Goal: Task Accomplishment & Management: Use online tool/utility

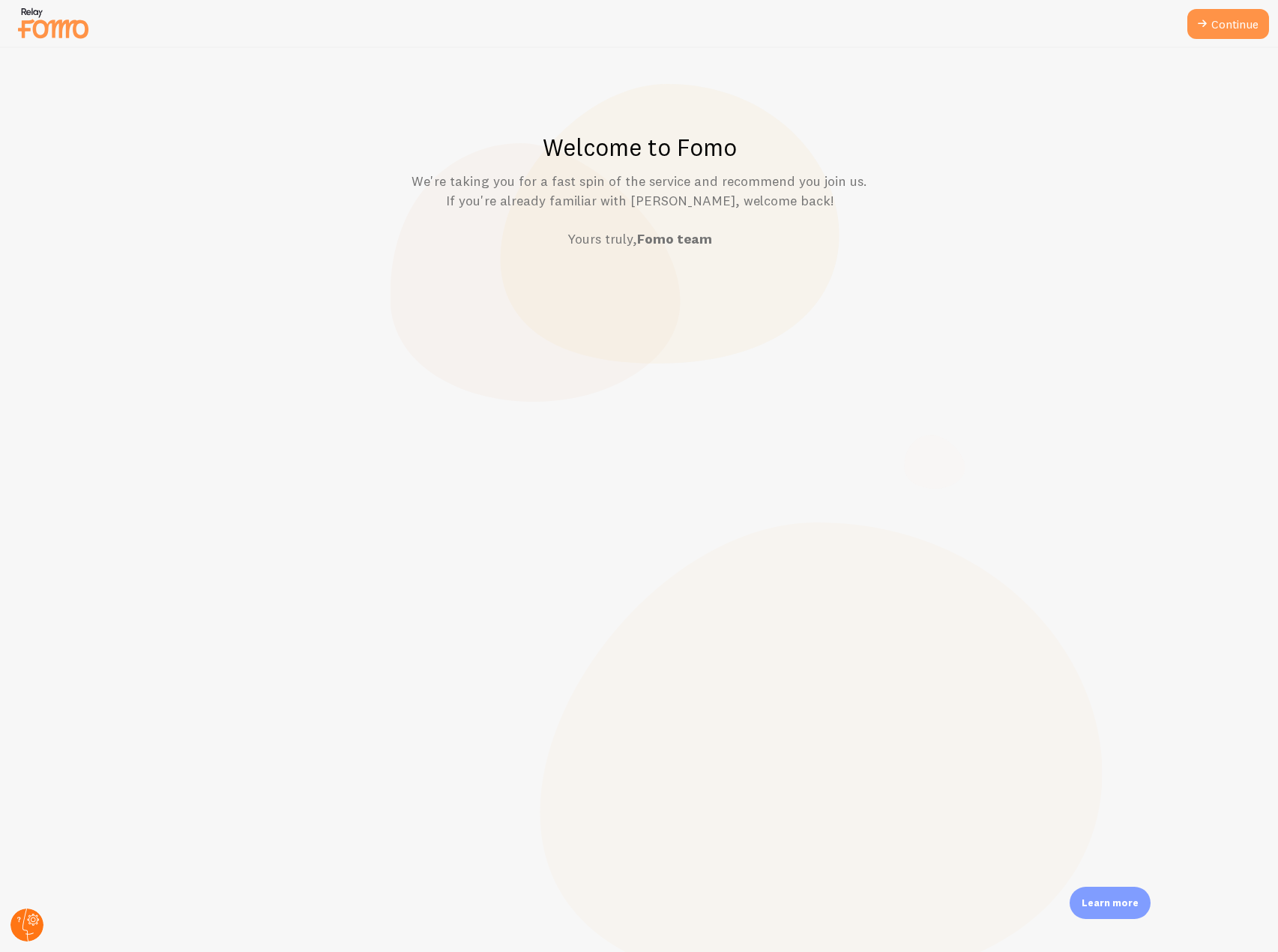
click at [27, 927] on circle at bounding box center [27, 925] width 33 height 33
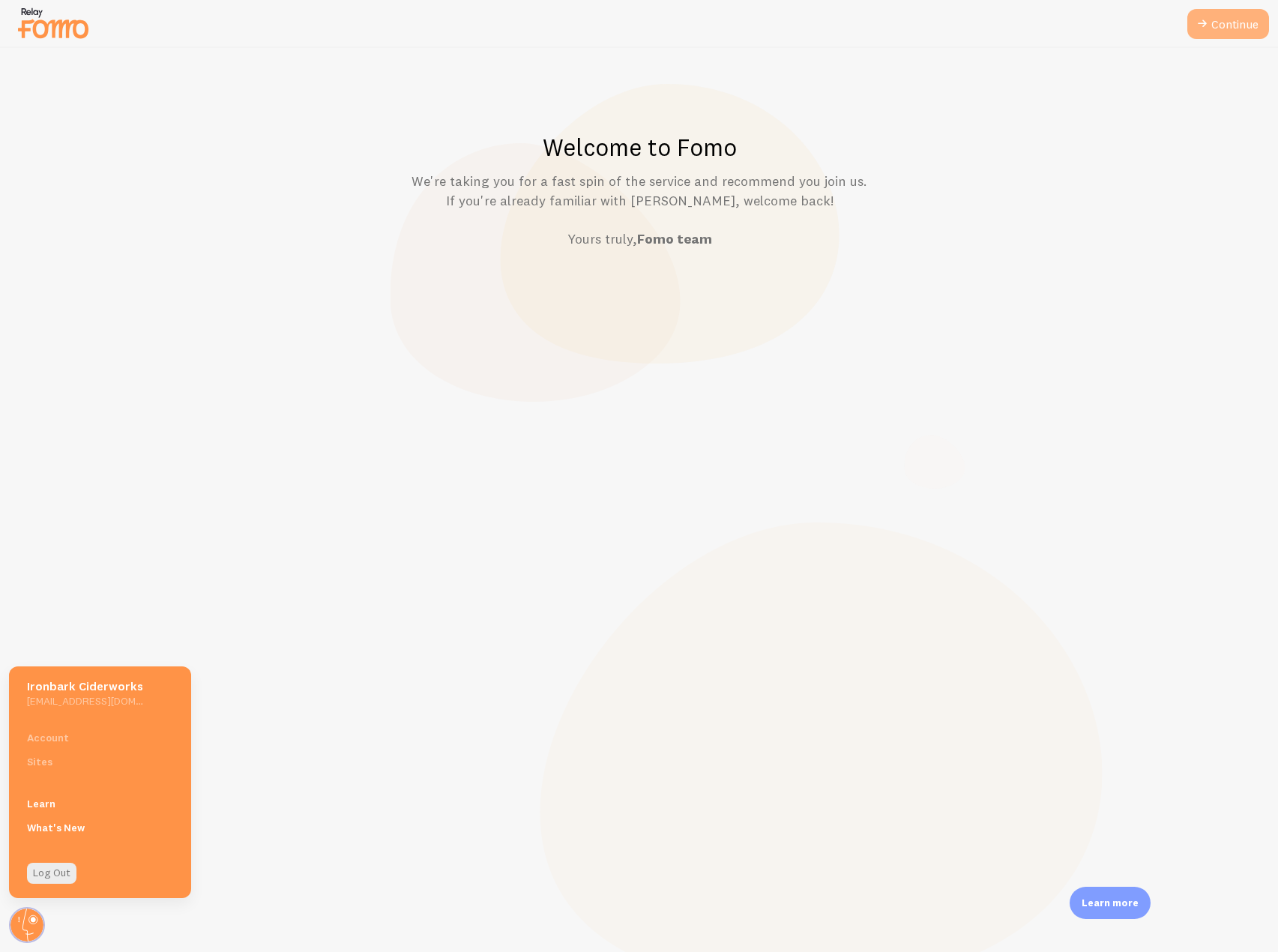
click at [1211, 30] on link "Continue" at bounding box center [1228, 23] width 82 height 30
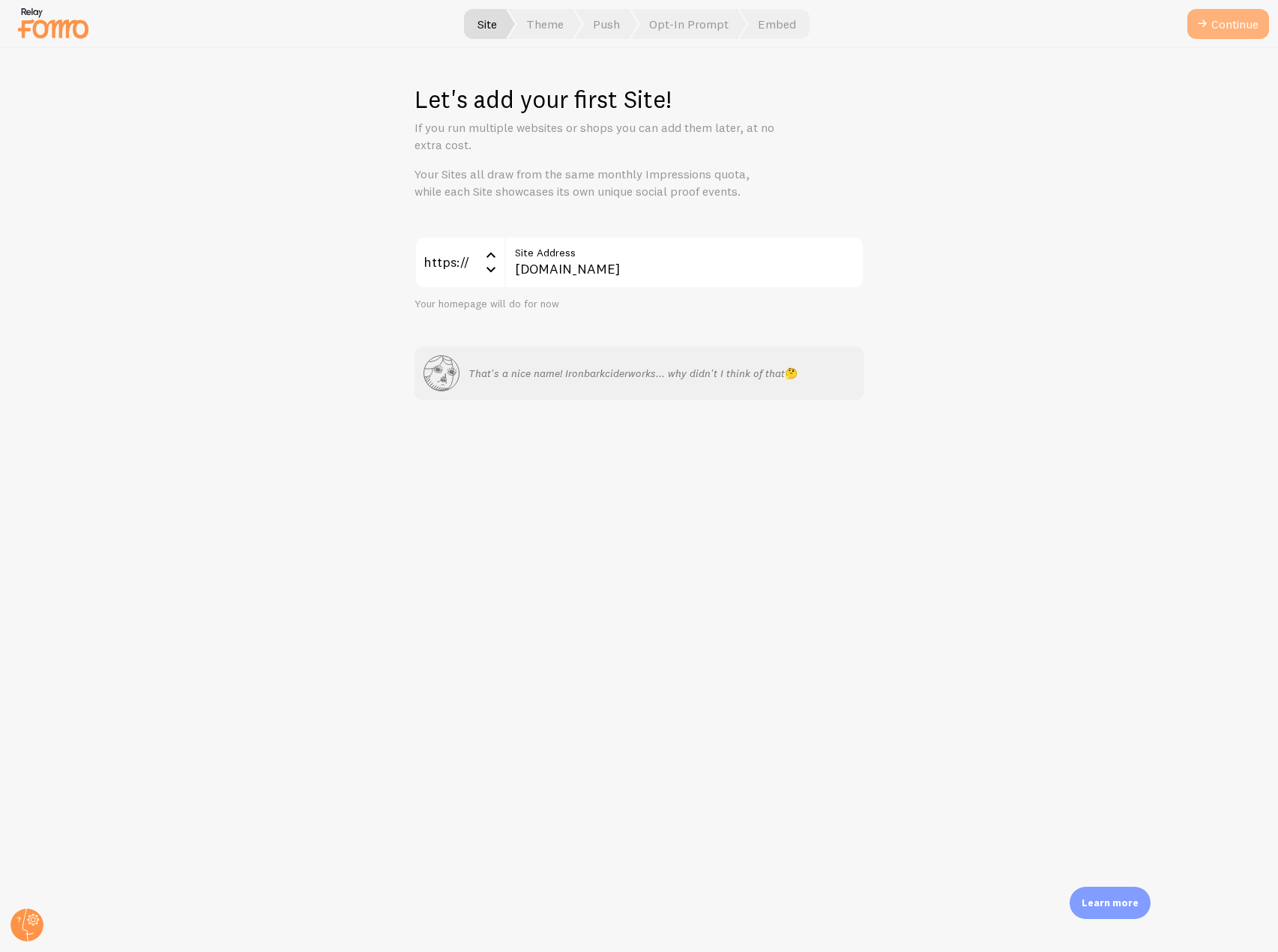
click at [1213, 27] on button "Continue" at bounding box center [1228, 23] width 82 height 30
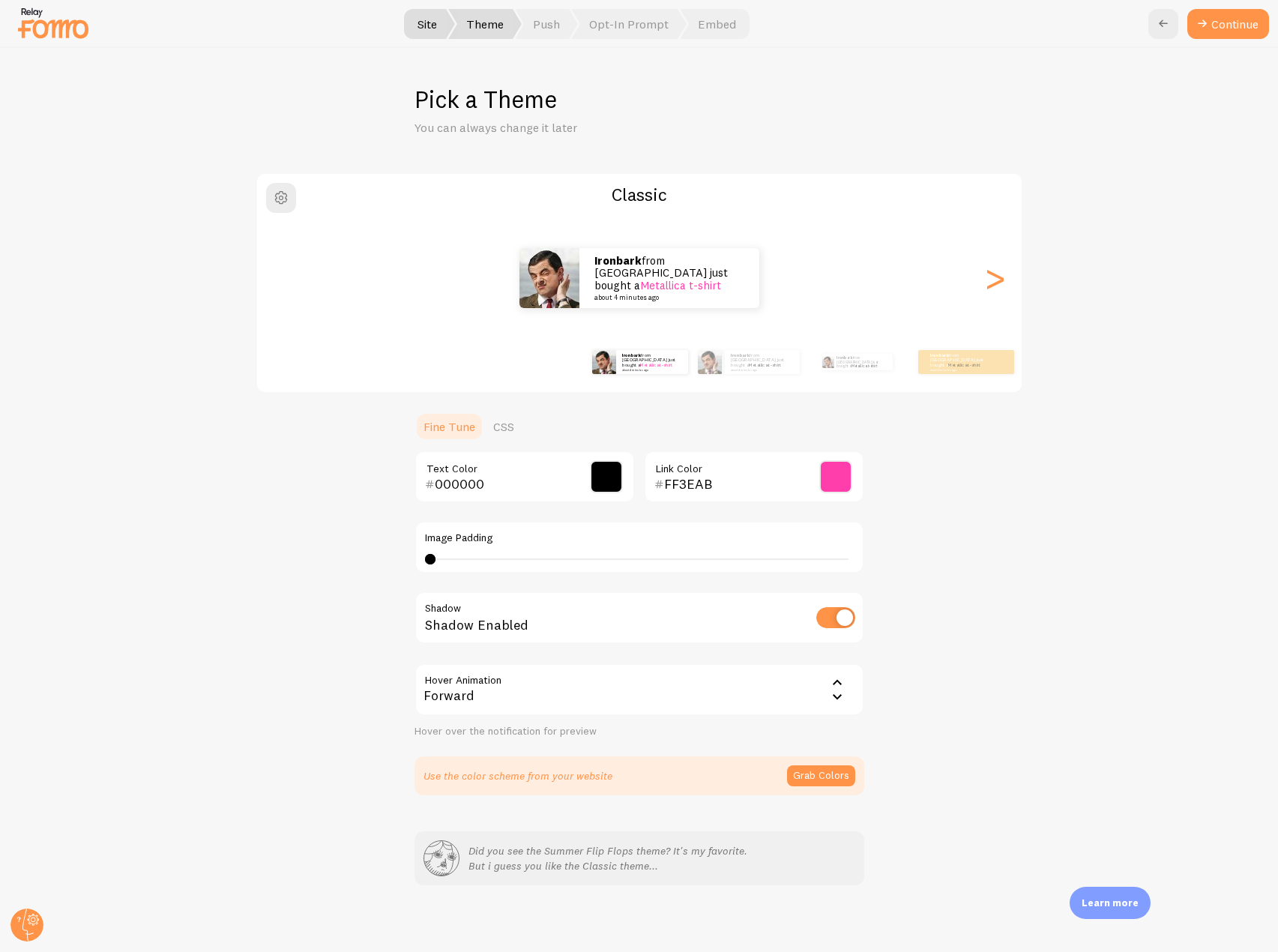
click at [1213, 27] on button "Continue" at bounding box center [1228, 23] width 82 height 30
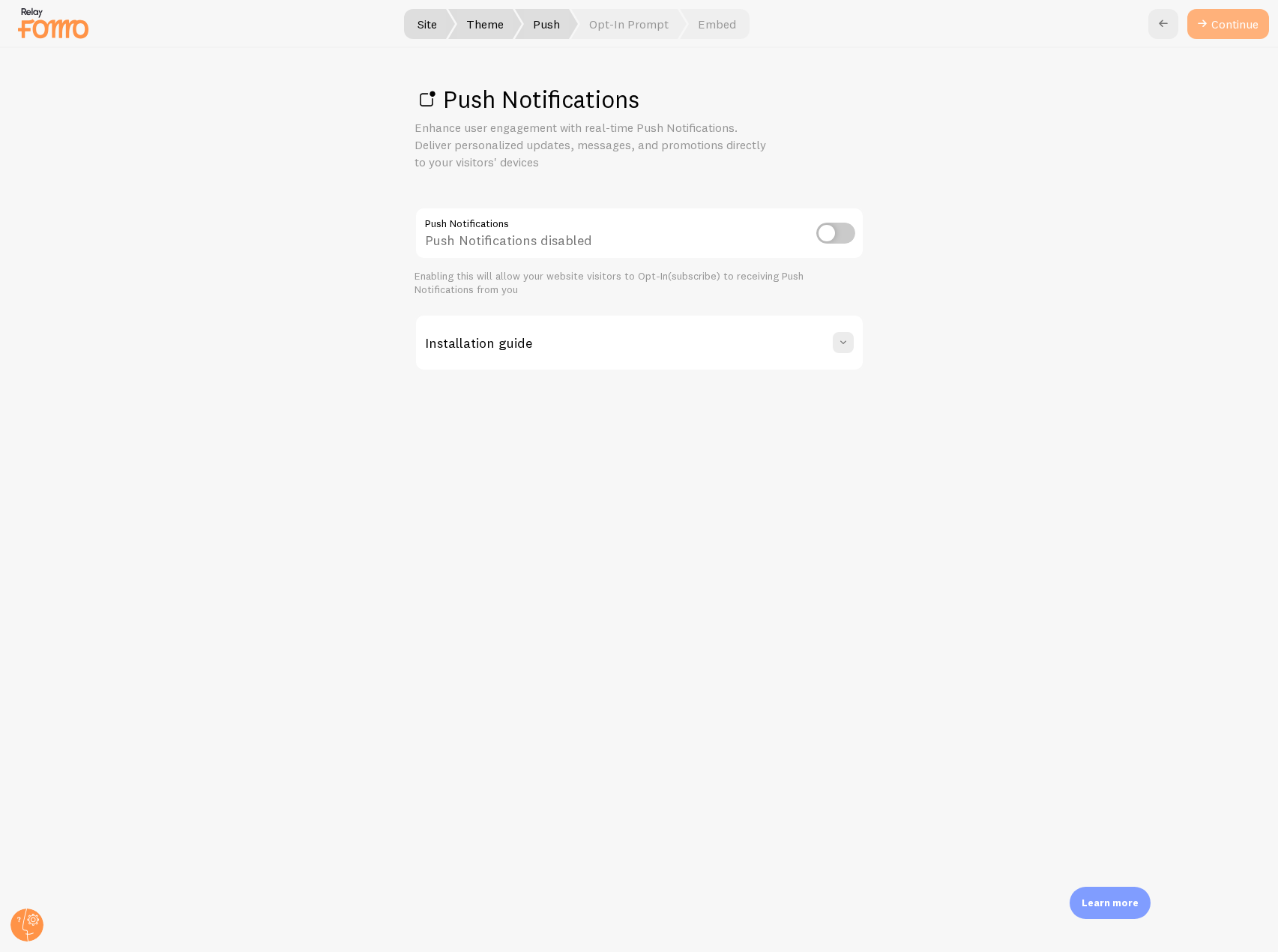
click at [1207, 35] on link "Continue" at bounding box center [1228, 23] width 82 height 30
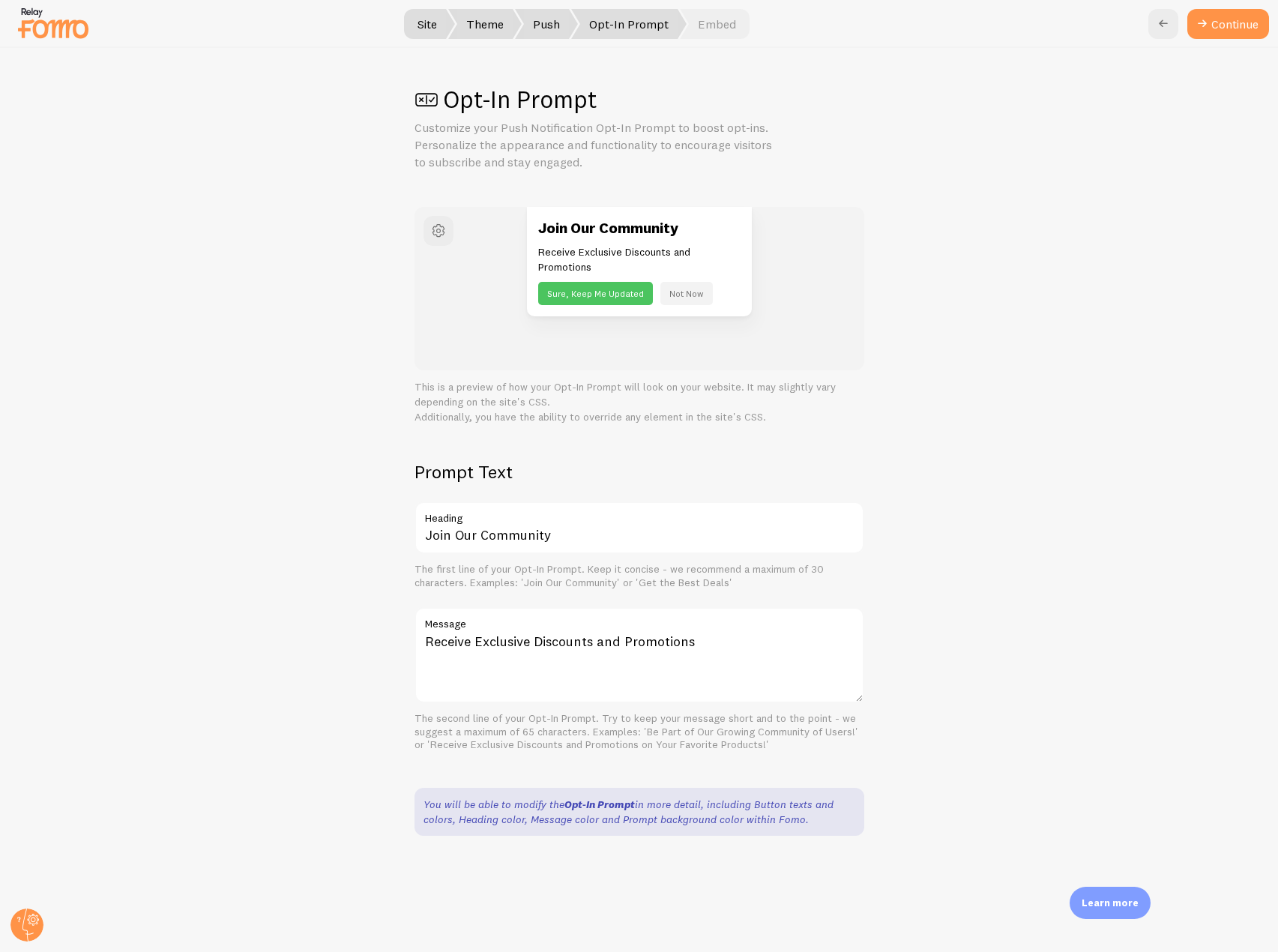
click at [1207, 35] on button "Continue" at bounding box center [1228, 23] width 82 height 30
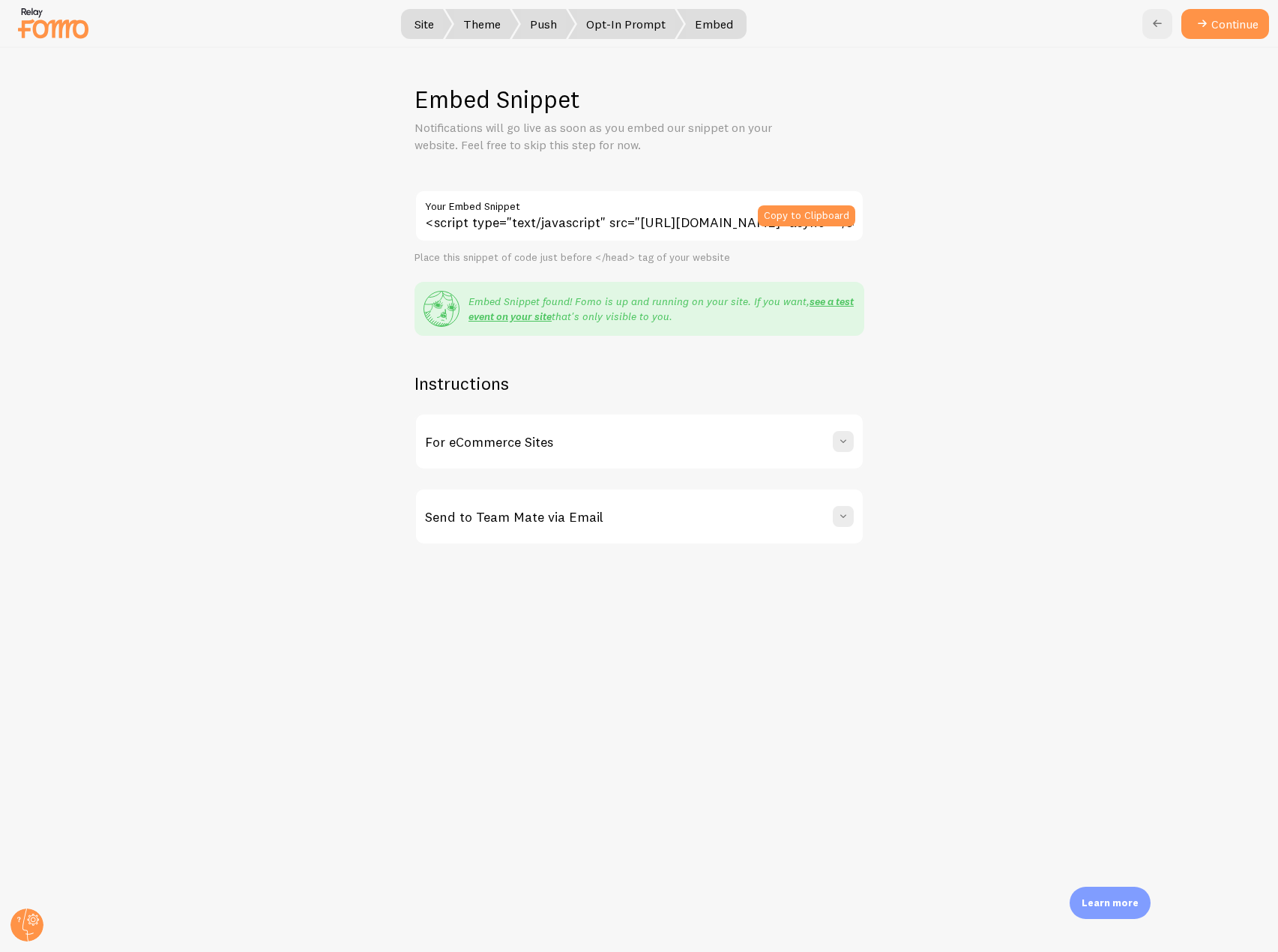
click at [1207, 35] on button "Continue" at bounding box center [1226, 23] width 88 height 30
click at [1041, 27] on link "close" at bounding box center [1028, 28] width 39 height 21
click at [1248, 22] on button "Continue" at bounding box center [1226, 23] width 88 height 30
click at [45, 920] on div "Embed Snippet Notifications will go live as soon as you embed our snippet on yo…" at bounding box center [639, 500] width 1277 height 904
click at [33, 919] on icon at bounding box center [33, 919] width 5 height 5
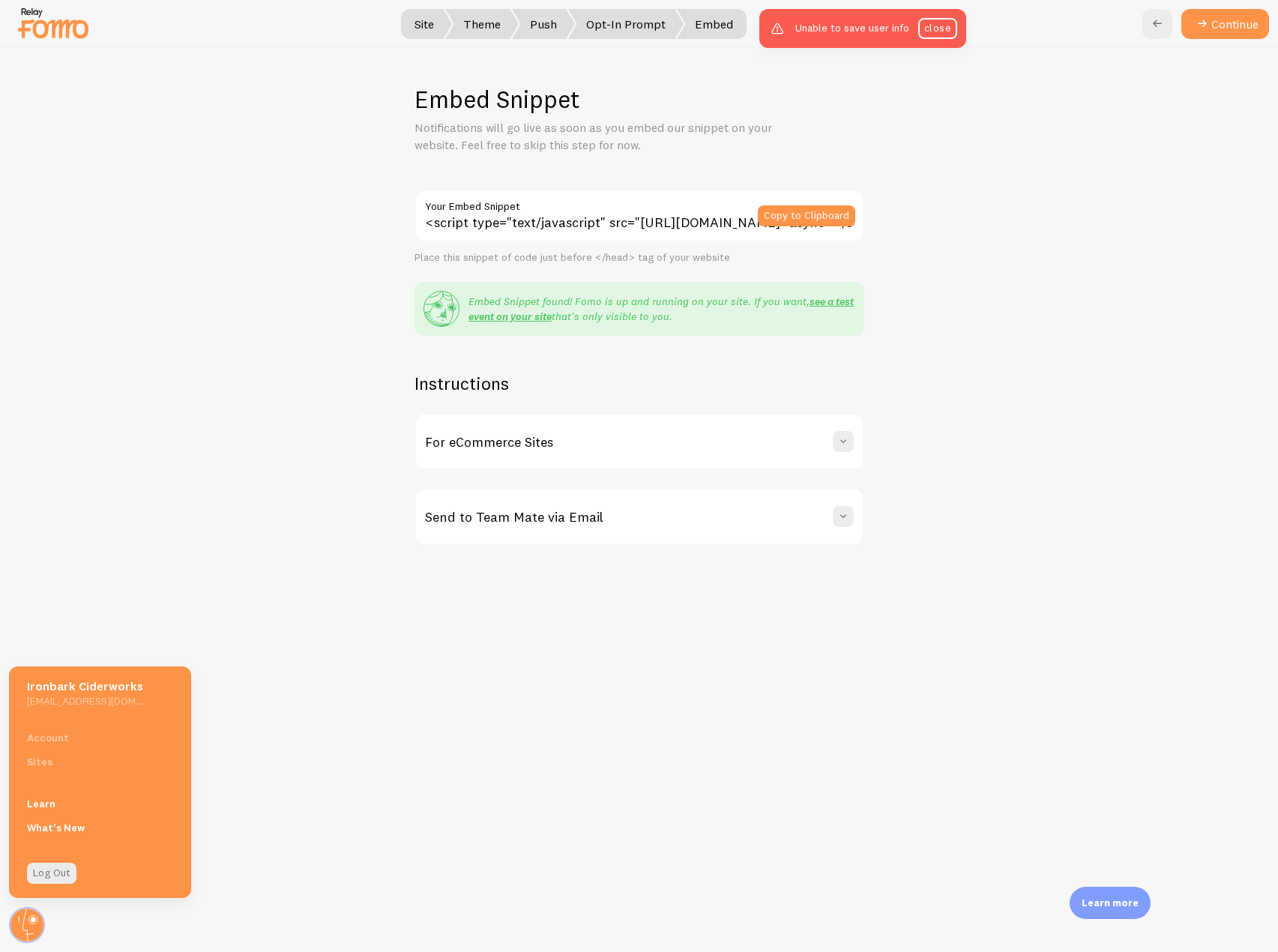
click at [71, 731] on div "Account Sites" at bounding box center [100, 749] width 182 height 48
drag, startPoint x: 949, startPoint y: 31, endPoint x: 837, endPoint y: 1, distance: 115.9
click at [947, 31] on link "close" at bounding box center [937, 28] width 39 height 21
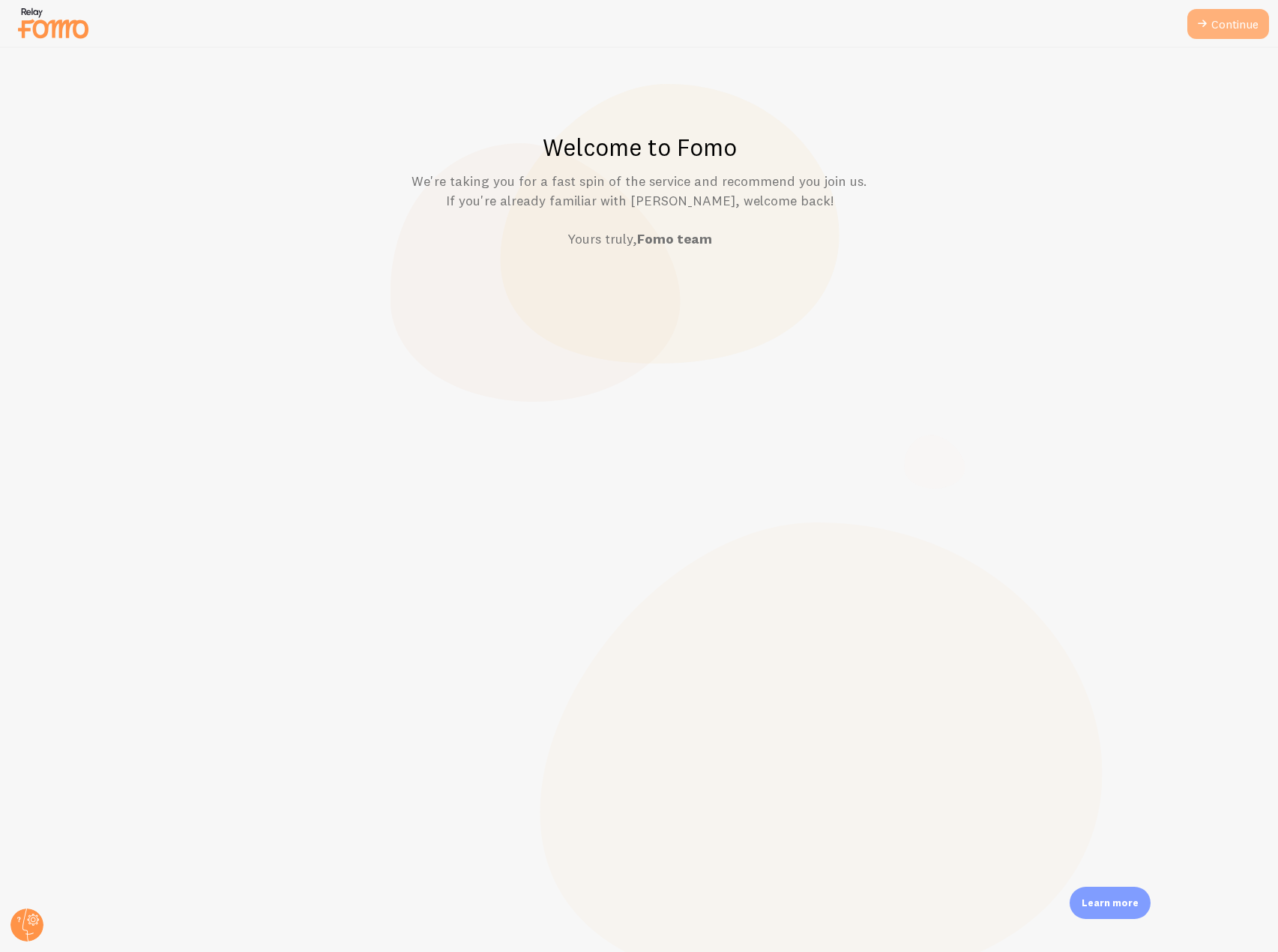
click at [1220, 27] on link "Continue" at bounding box center [1228, 23] width 82 height 30
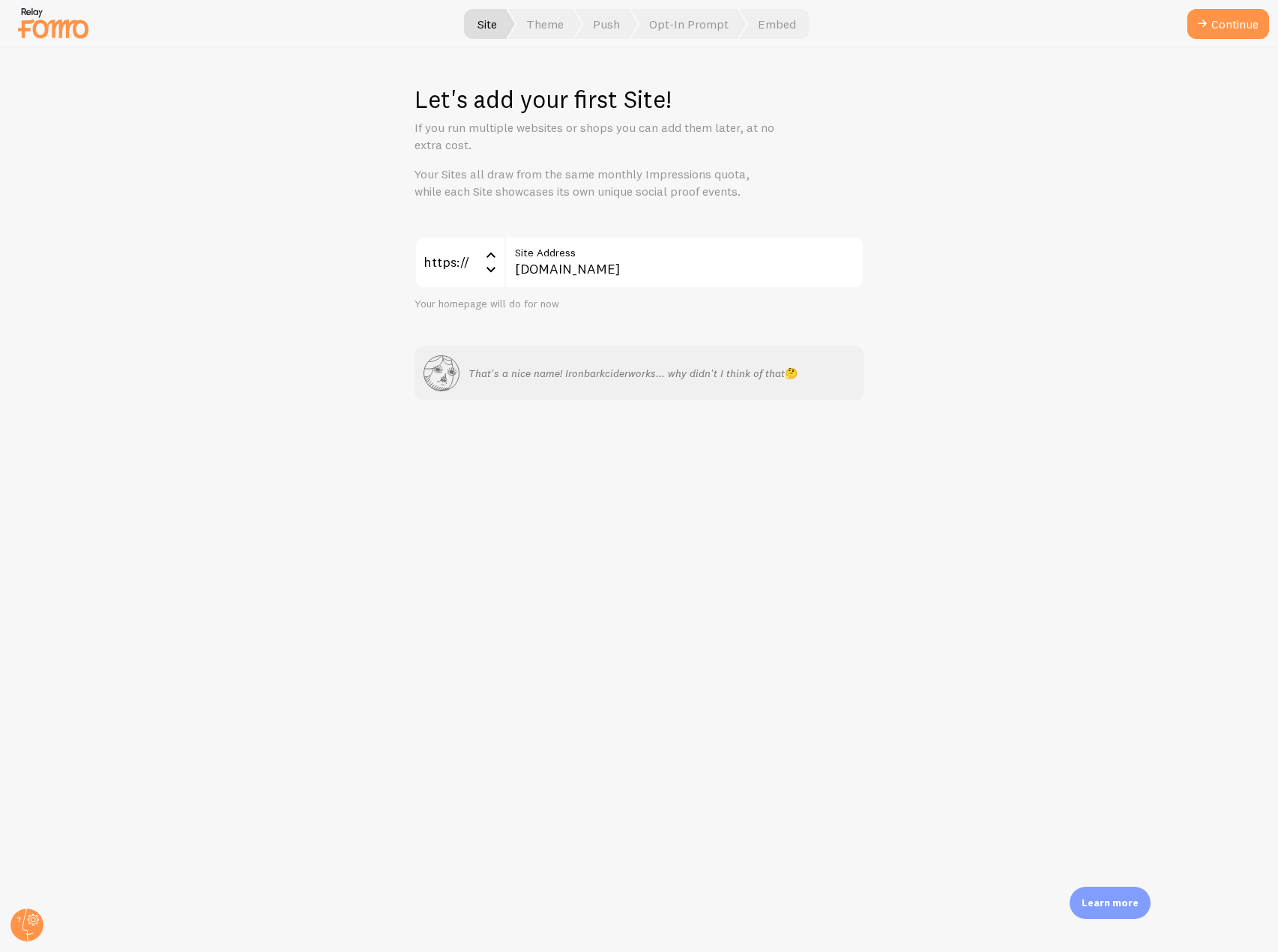
click at [1220, 27] on button "Continue" at bounding box center [1228, 23] width 82 height 30
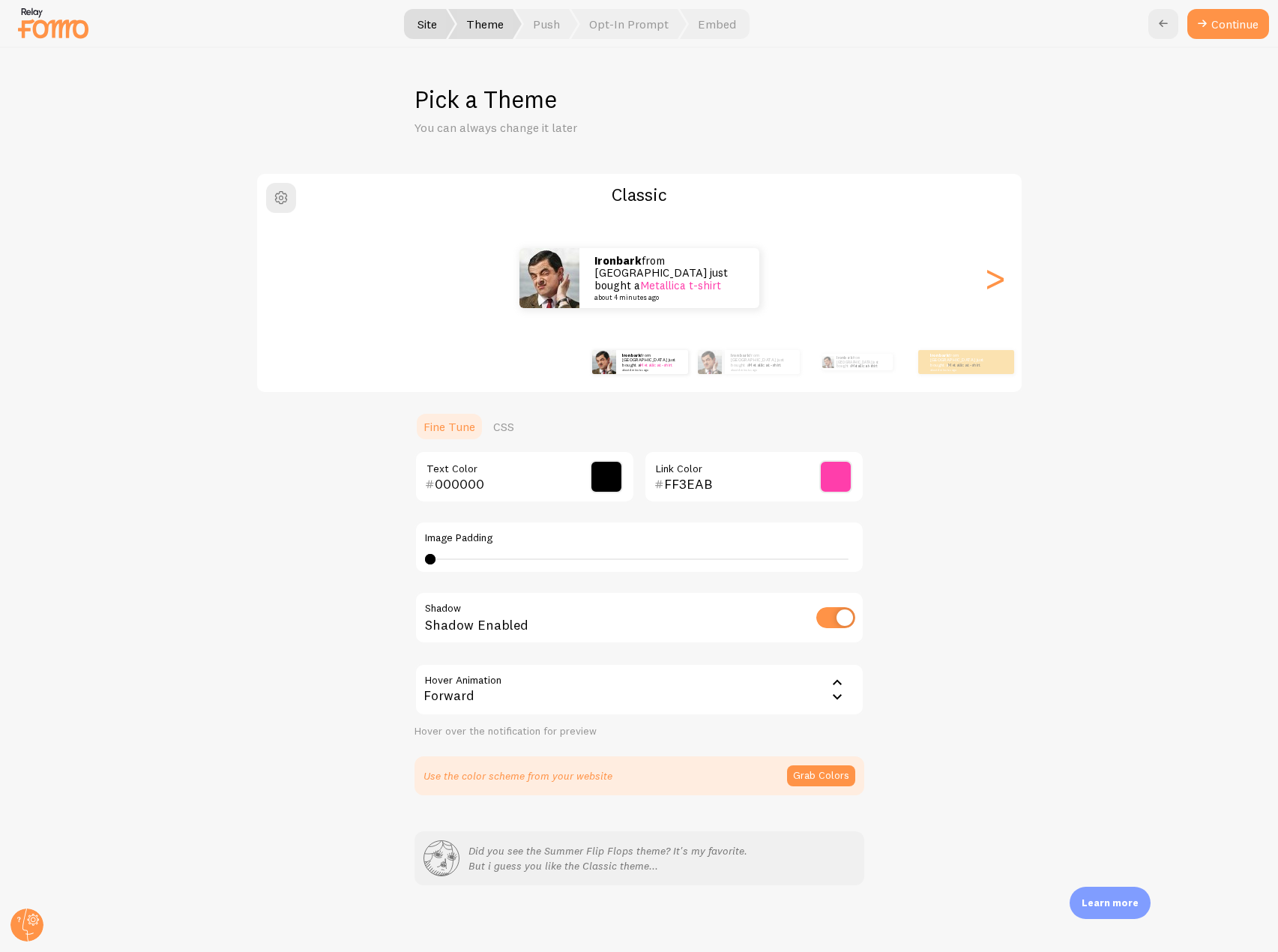
click at [1220, 27] on button "Continue" at bounding box center [1228, 23] width 82 height 30
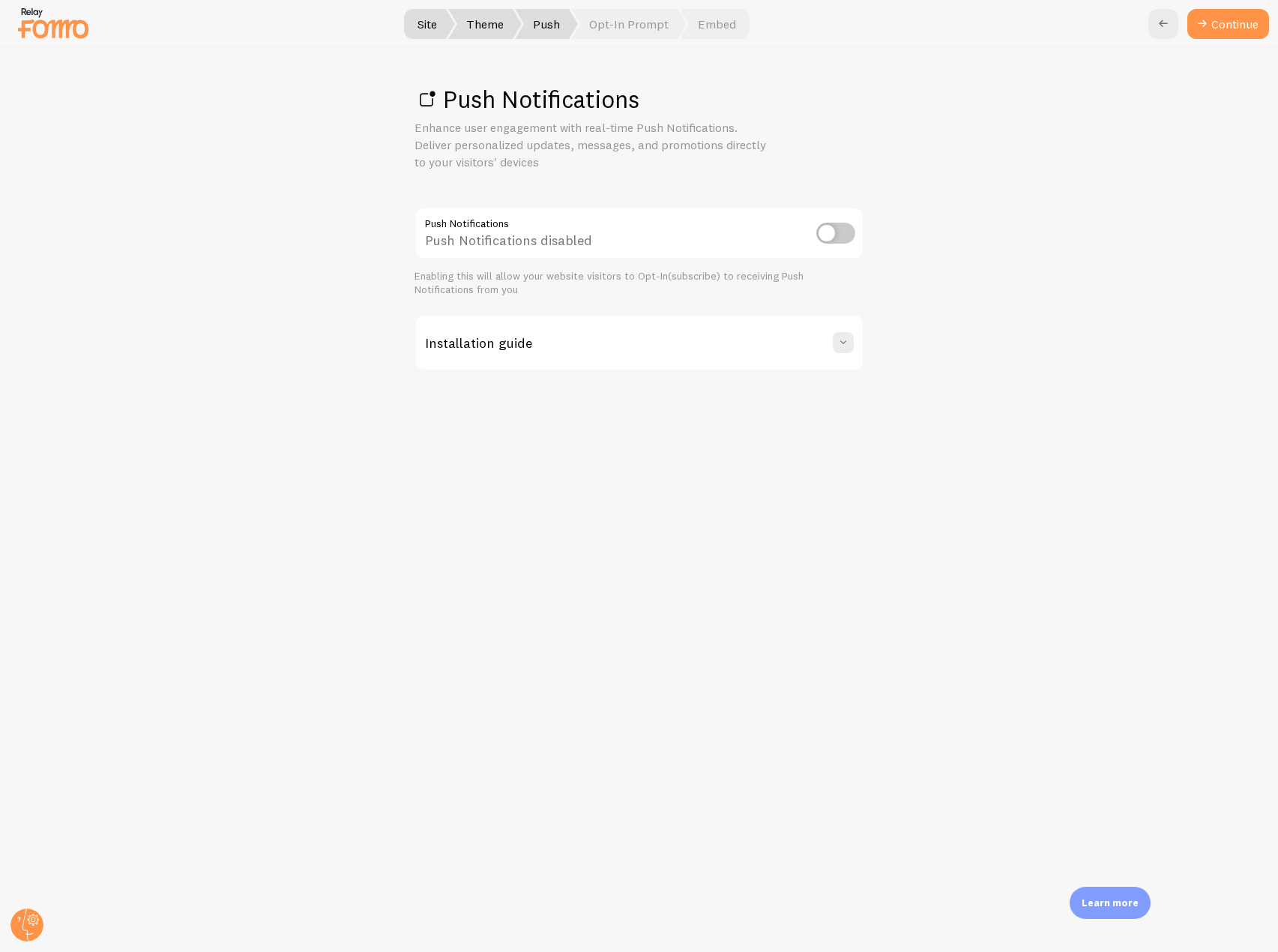
click at [1220, 27] on link "Continue" at bounding box center [1228, 23] width 82 height 30
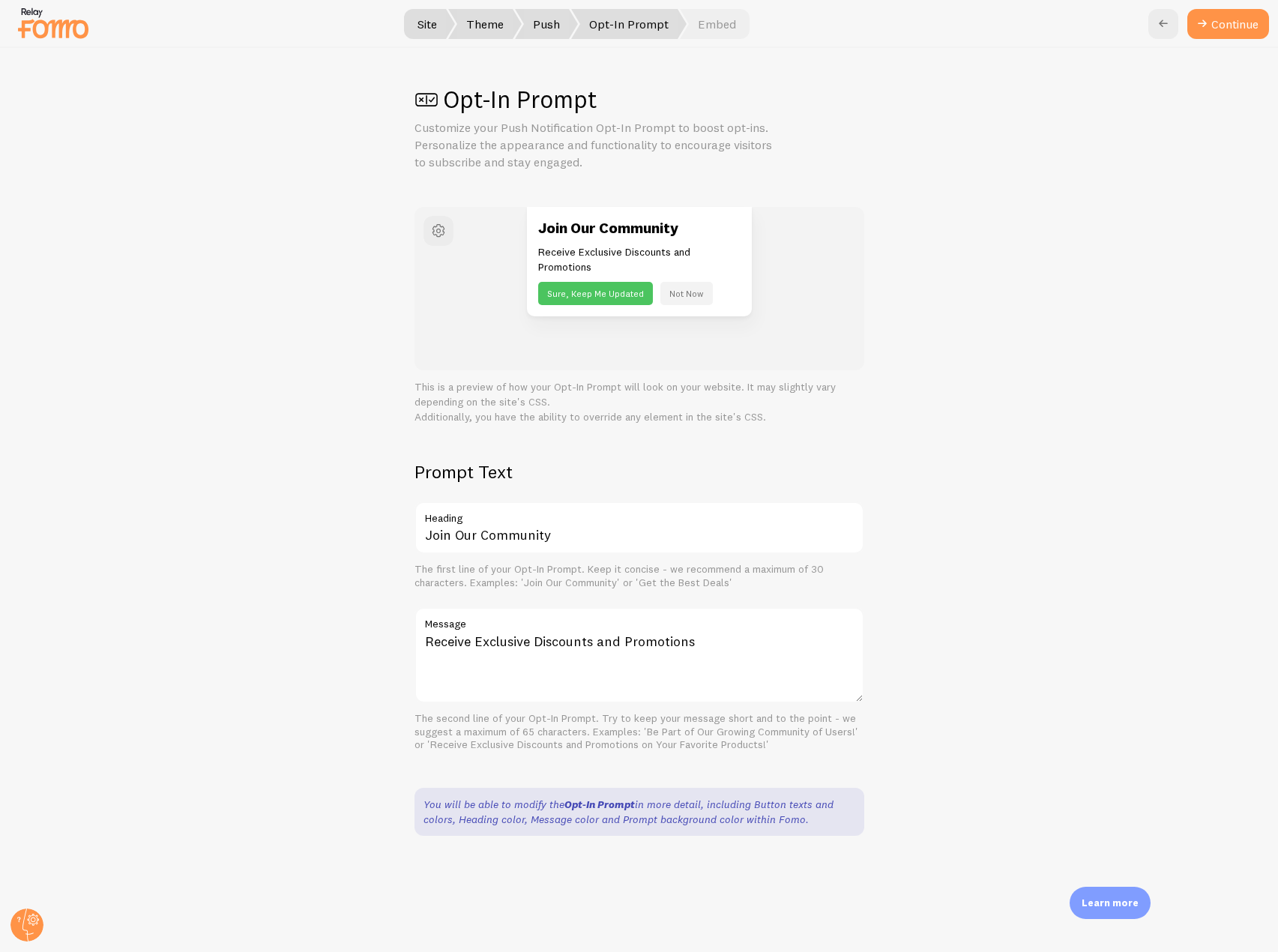
click at [1220, 27] on button "Continue" at bounding box center [1228, 23] width 82 height 30
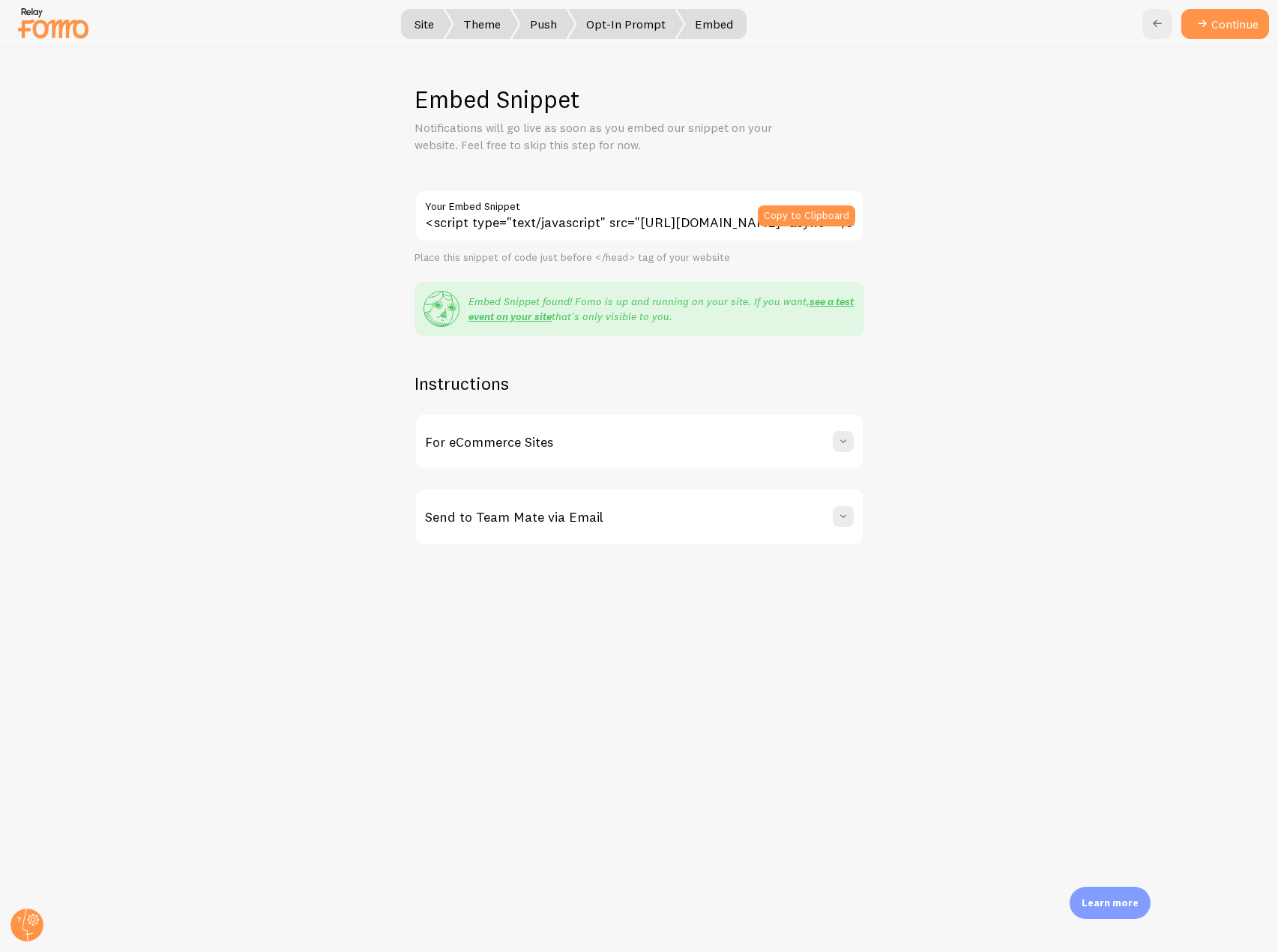
click at [1220, 27] on button "Continue" at bounding box center [1226, 23] width 88 height 30
click at [1220, 27] on div "Continue" at bounding box center [1206, 23] width 127 height 30
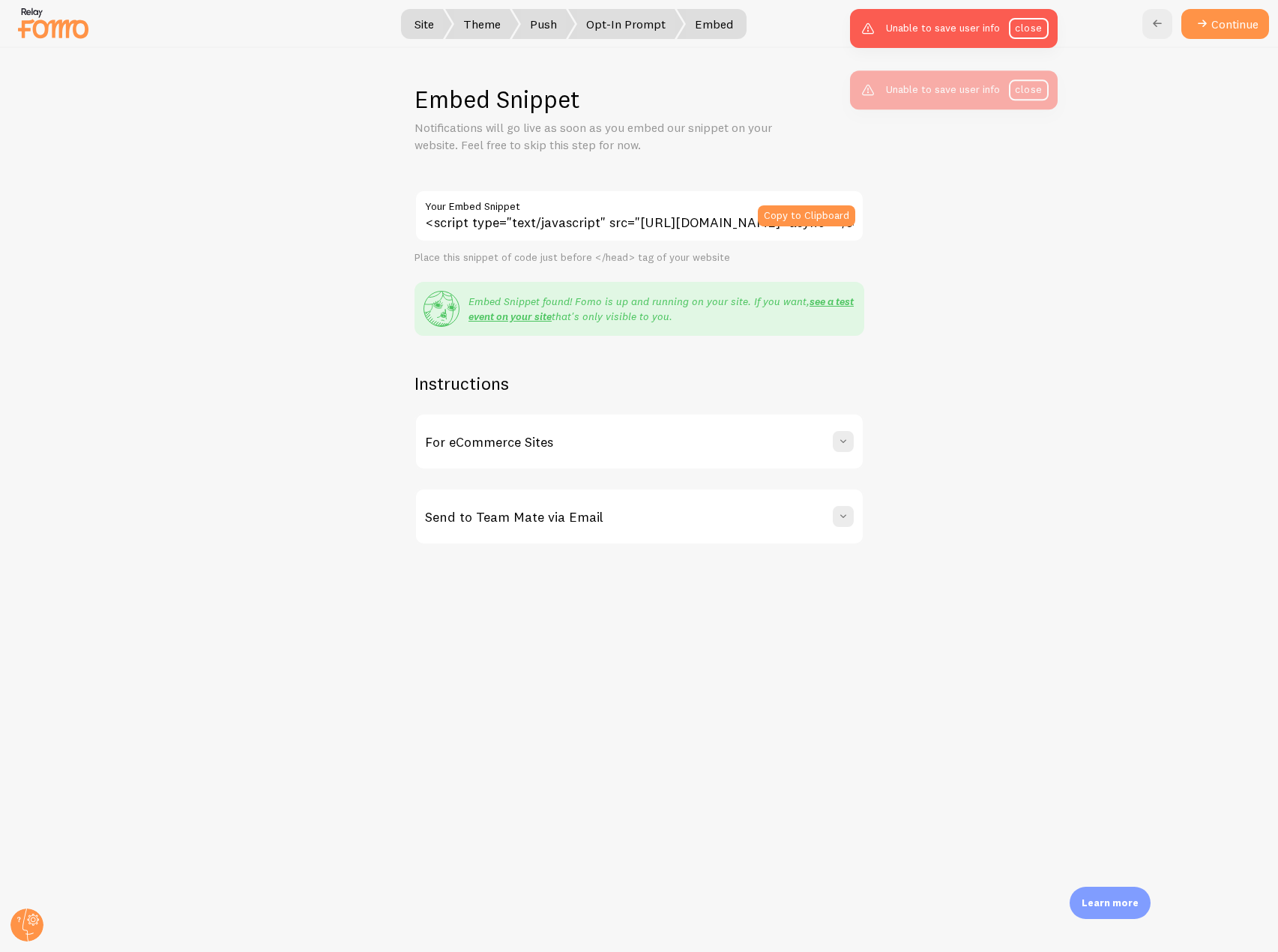
click at [1220, 27] on button "Continue" at bounding box center [1226, 23] width 88 height 30
click at [1220, 27] on div "Continue" at bounding box center [1206, 23] width 127 height 30
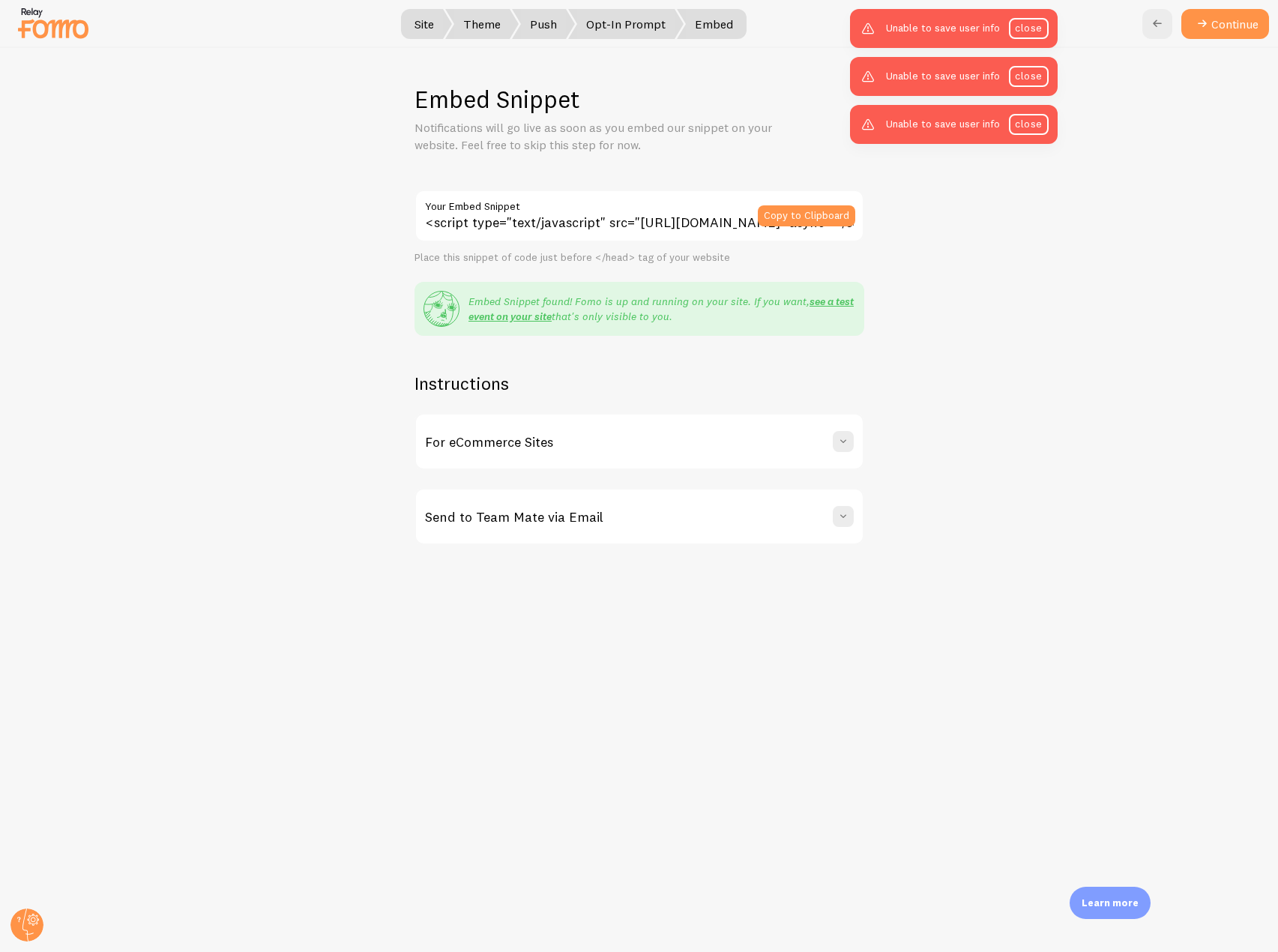
click at [1205, 8] on div at bounding box center [639, 24] width 1278 height 48
click at [1206, 26] on icon at bounding box center [1202, 23] width 18 height 18
click at [15, 921] on circle at bounding box center [27, 925] width 33 height 33
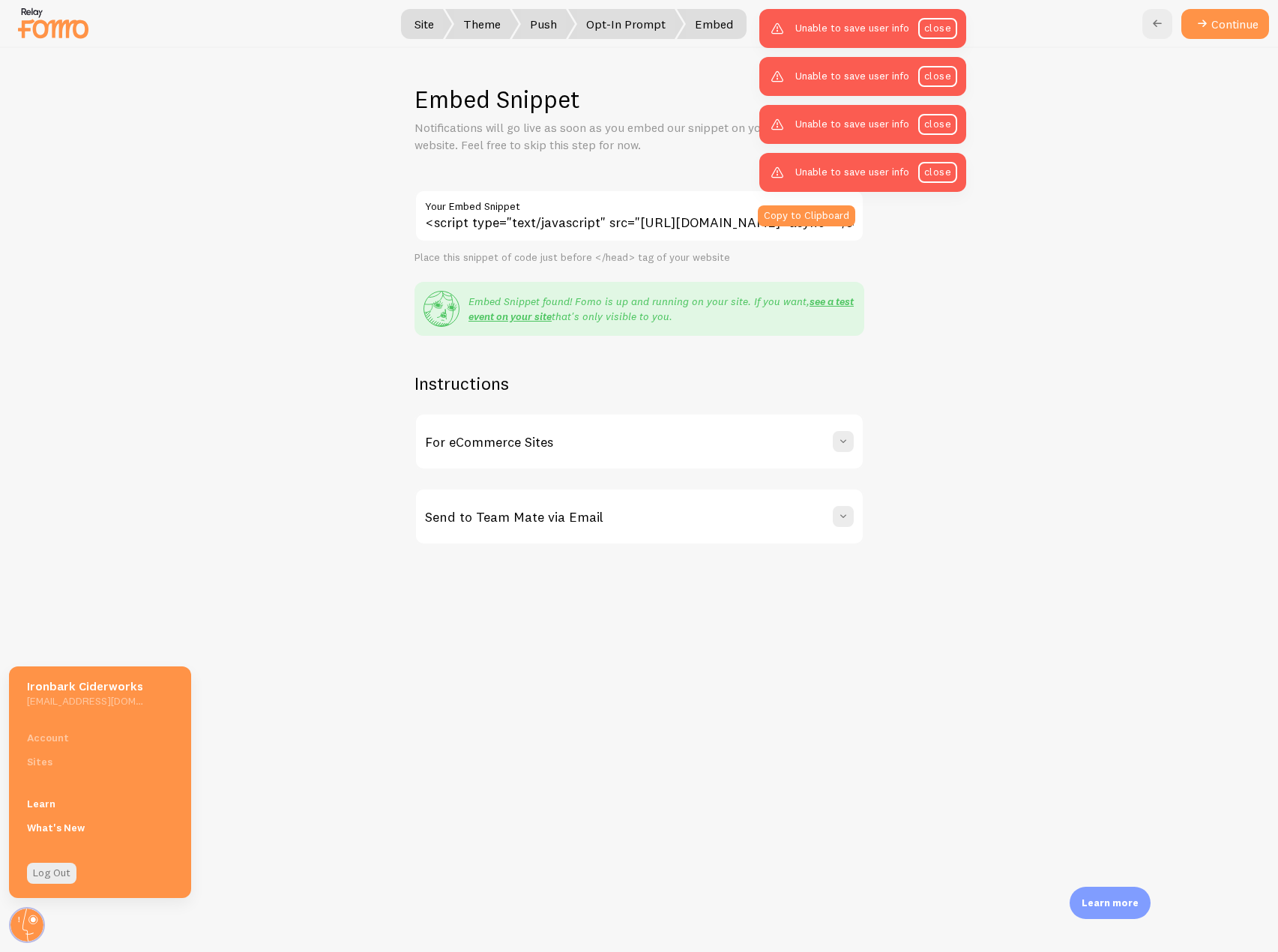
click at [58, 738] on div "Account Sites" at bounding box center [100, 749] width 182 height 48
click at [54, 769] on div "Account Sites" at bounding box center [100, 749] width 182 height 48
